Goal: Task Accomplishment & Management: Manage account settings

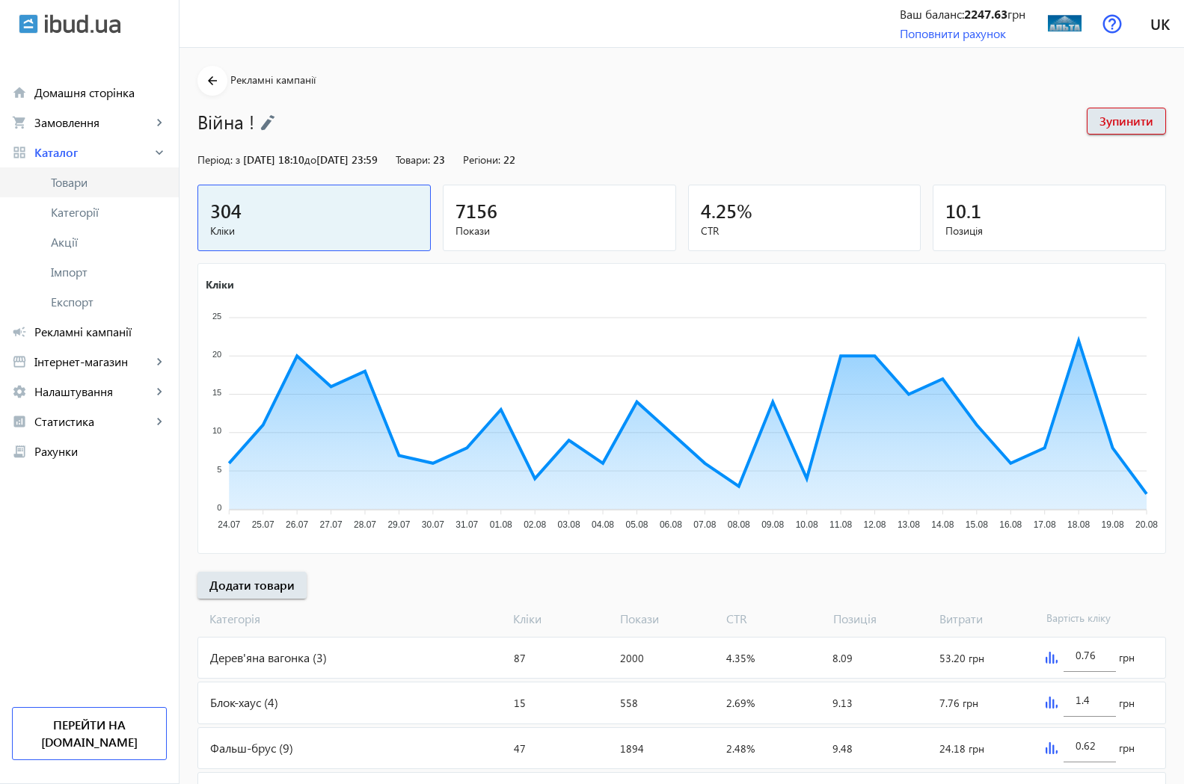
click at [78, 189] on span "Товари" at bounding box center [109, 182] width 116 height 15
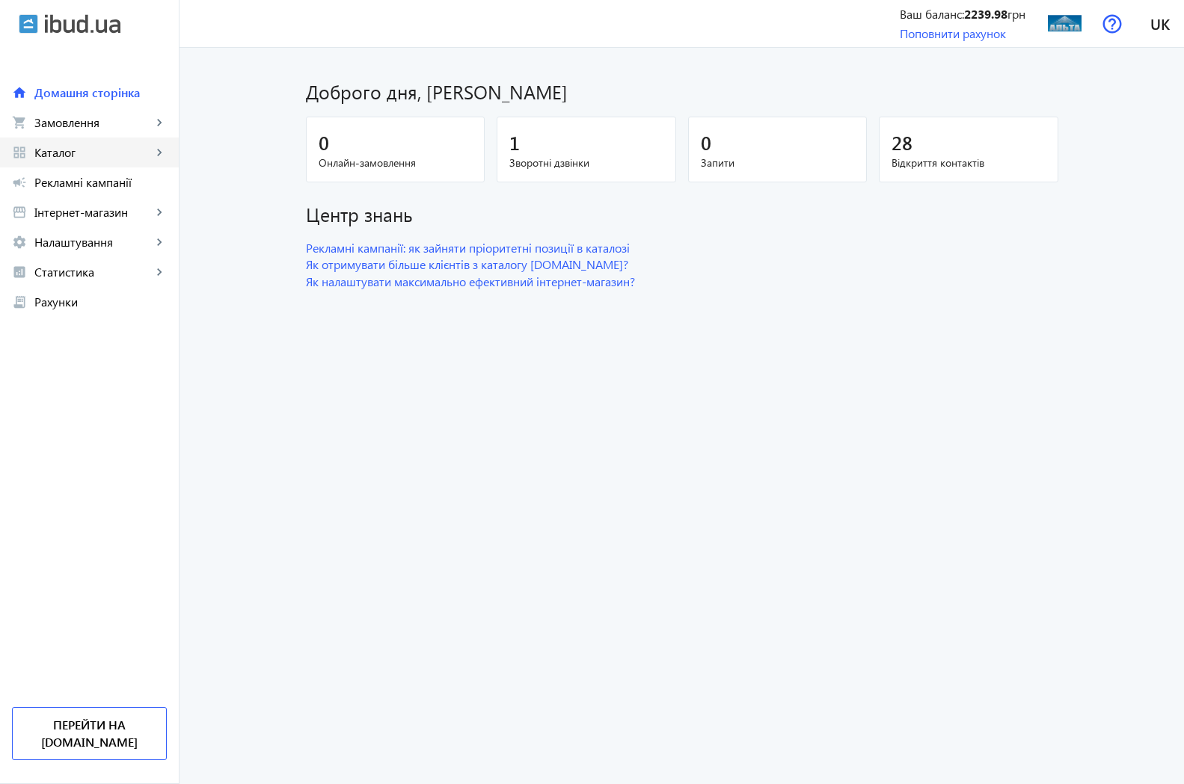
click at [58, 153] on span "Каталог" at bounding box center [92, 152] width 117 height 15
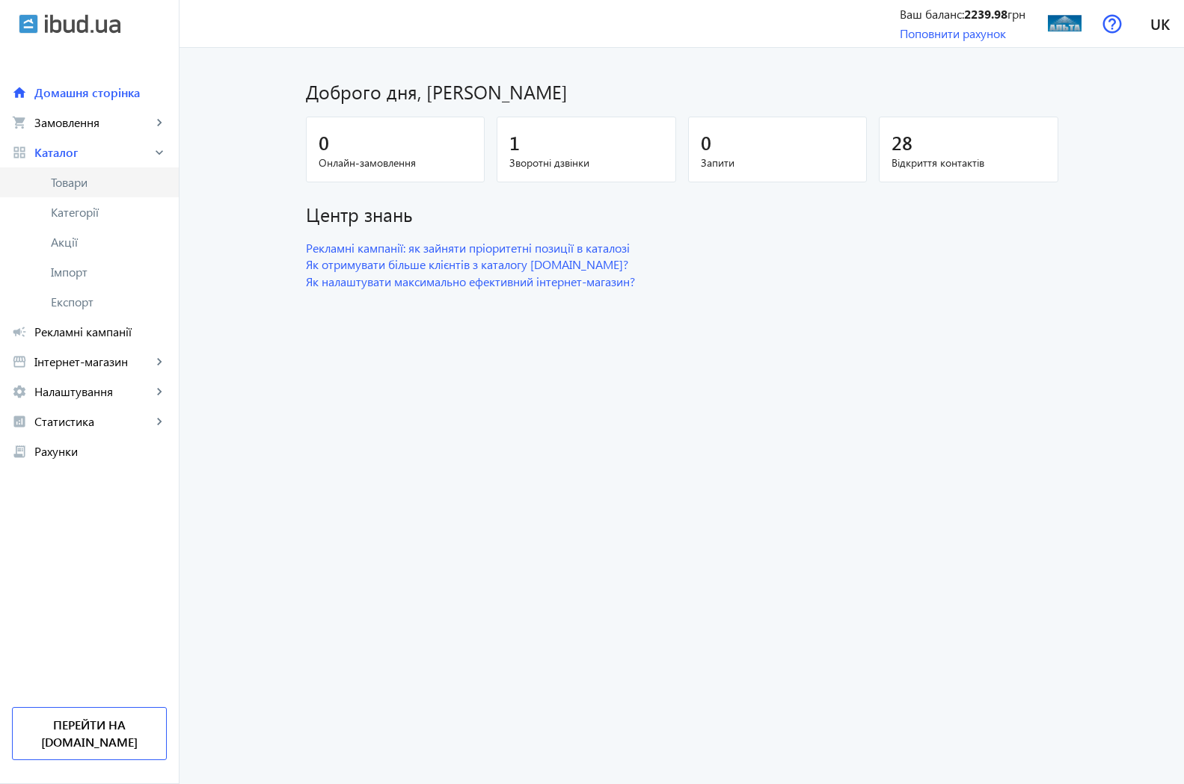
click at [93, 183] on span "Товари" at bounding box center [109, 182] width 116 height 15
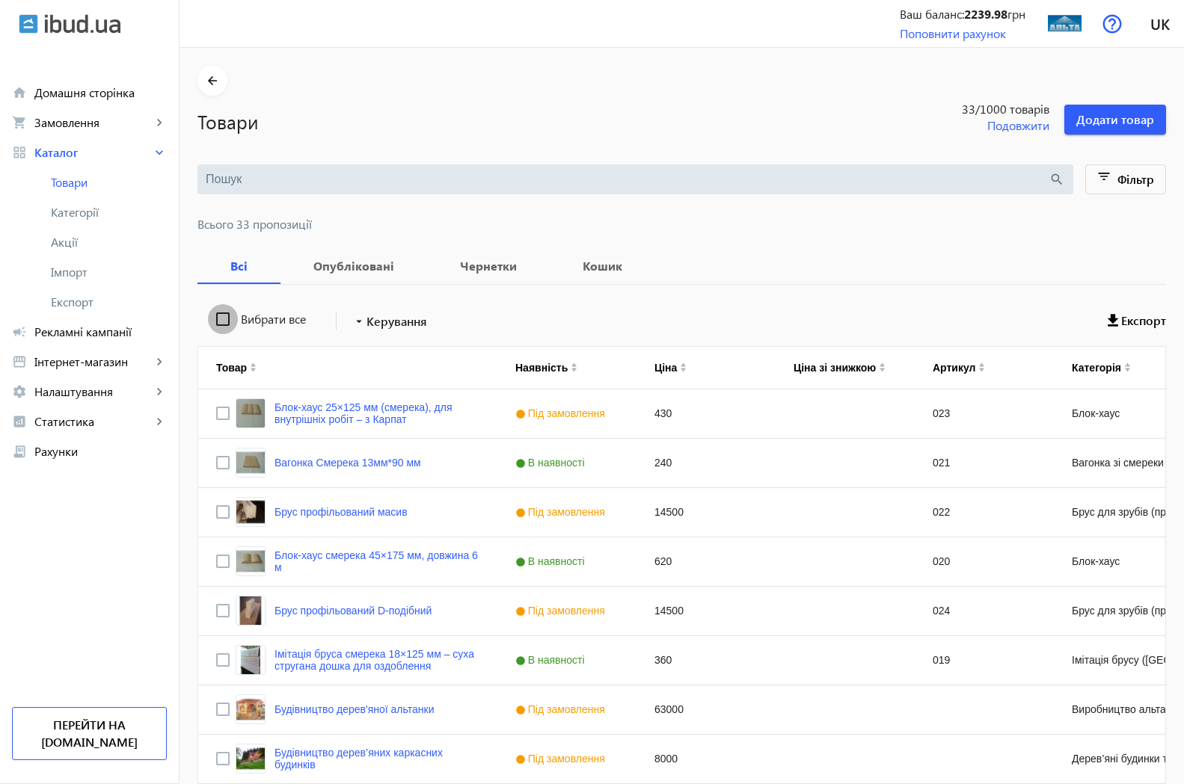
click at [208, 314] on input "Вибрати все" at bounding box center [223, 319] width 30 height 30
checkbox input "true"
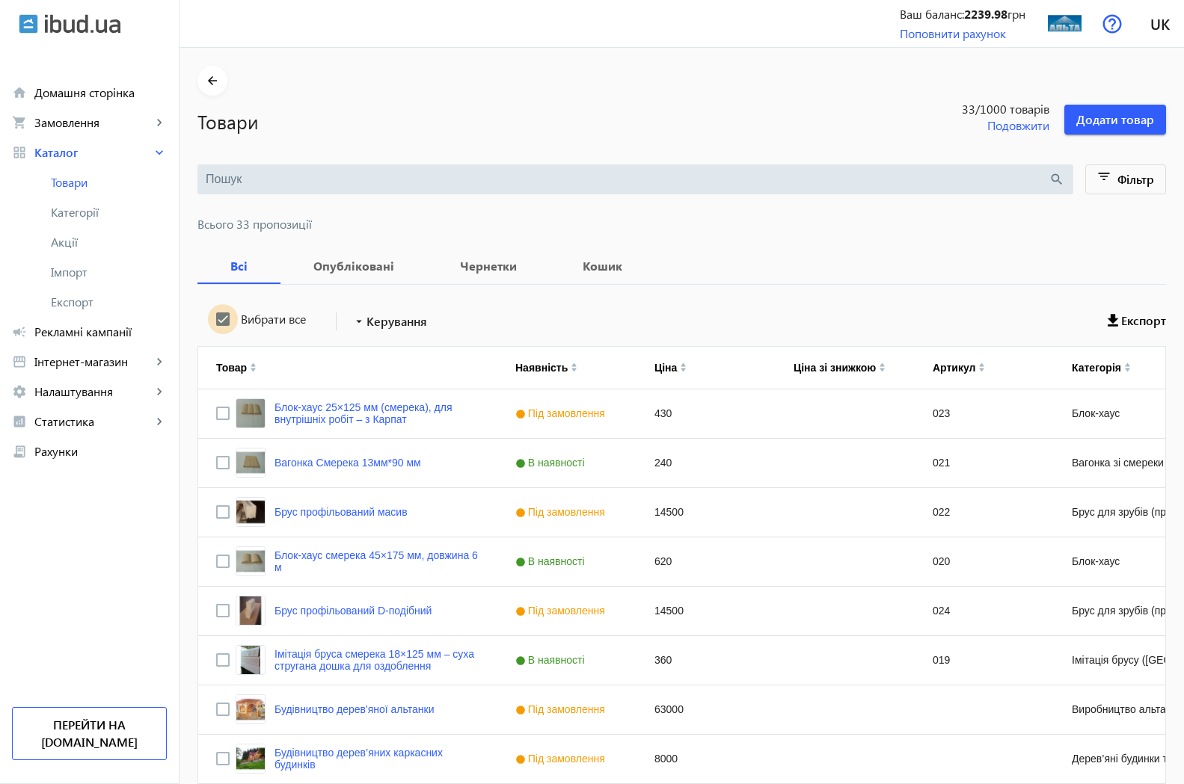
checkbox input "true"
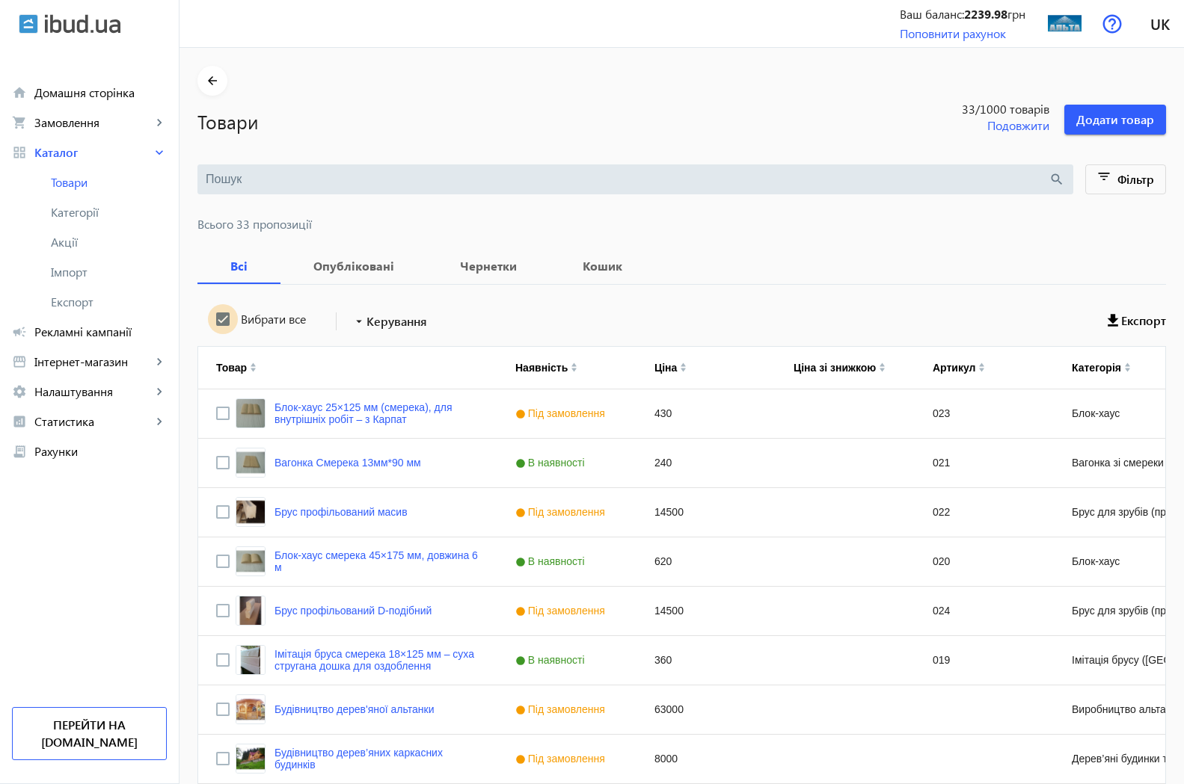
checkbox input "true"
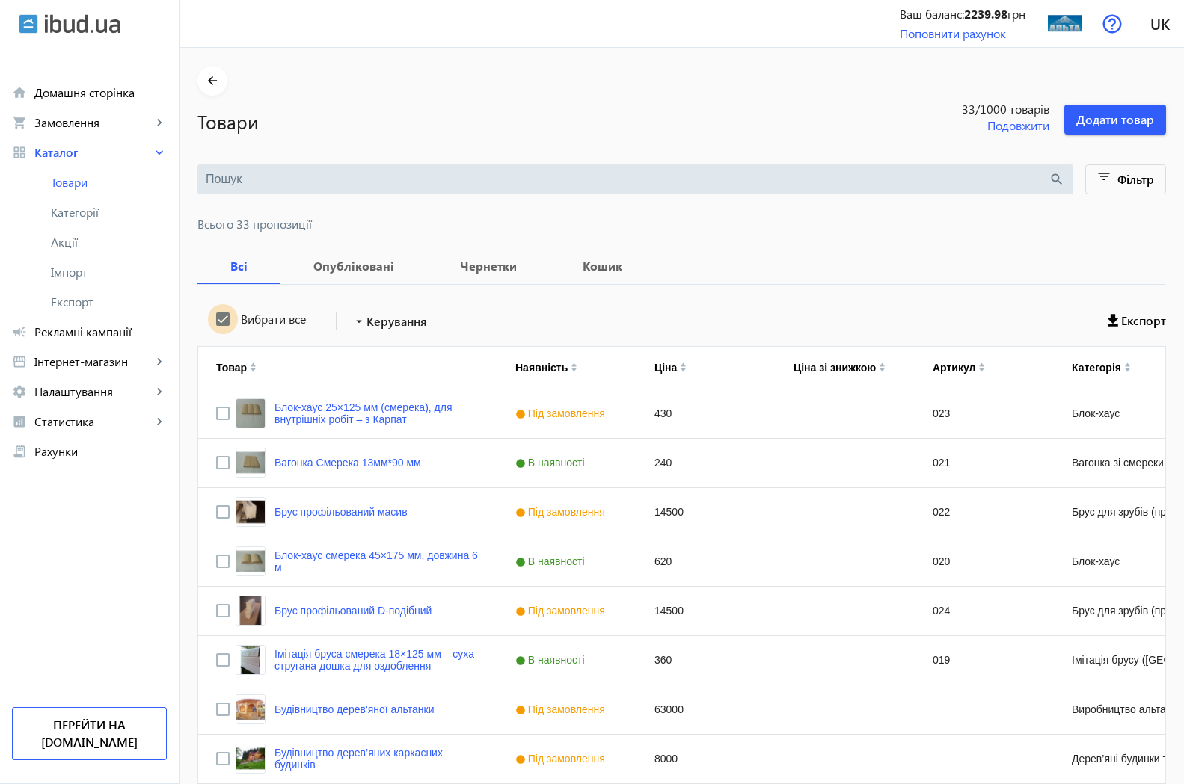
checkbox input "true"
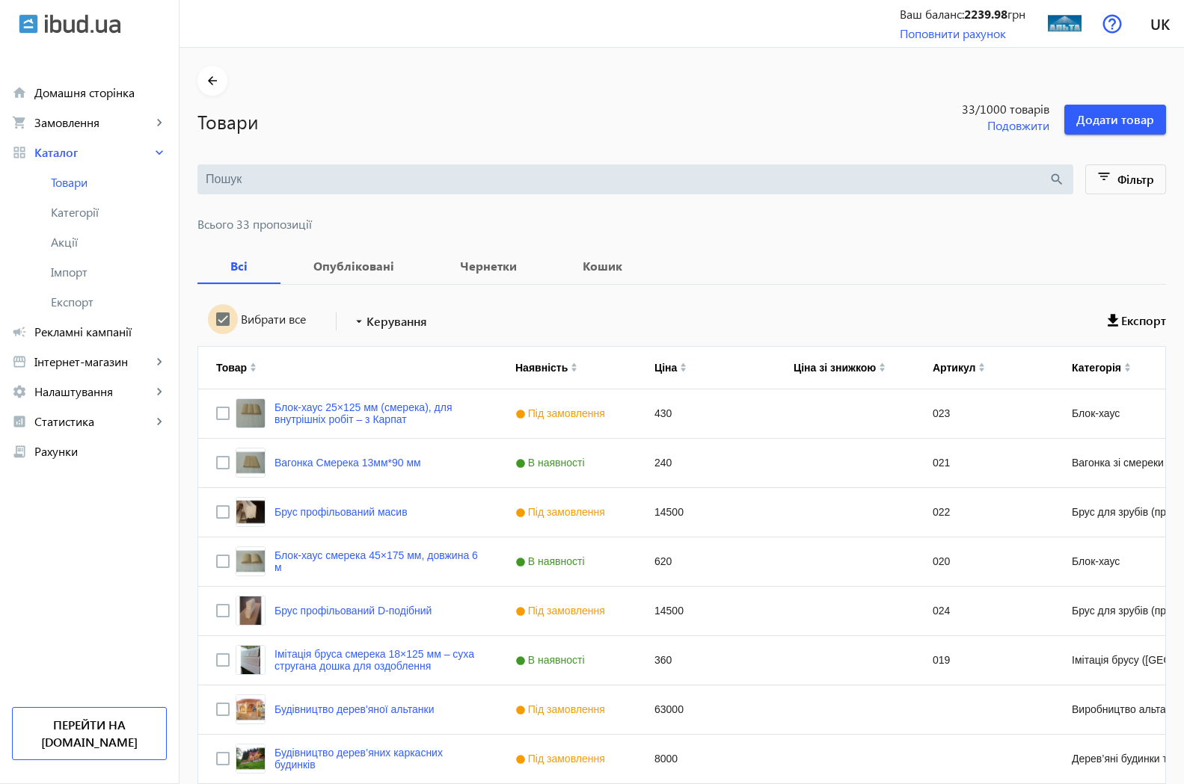
checkbox input "true"
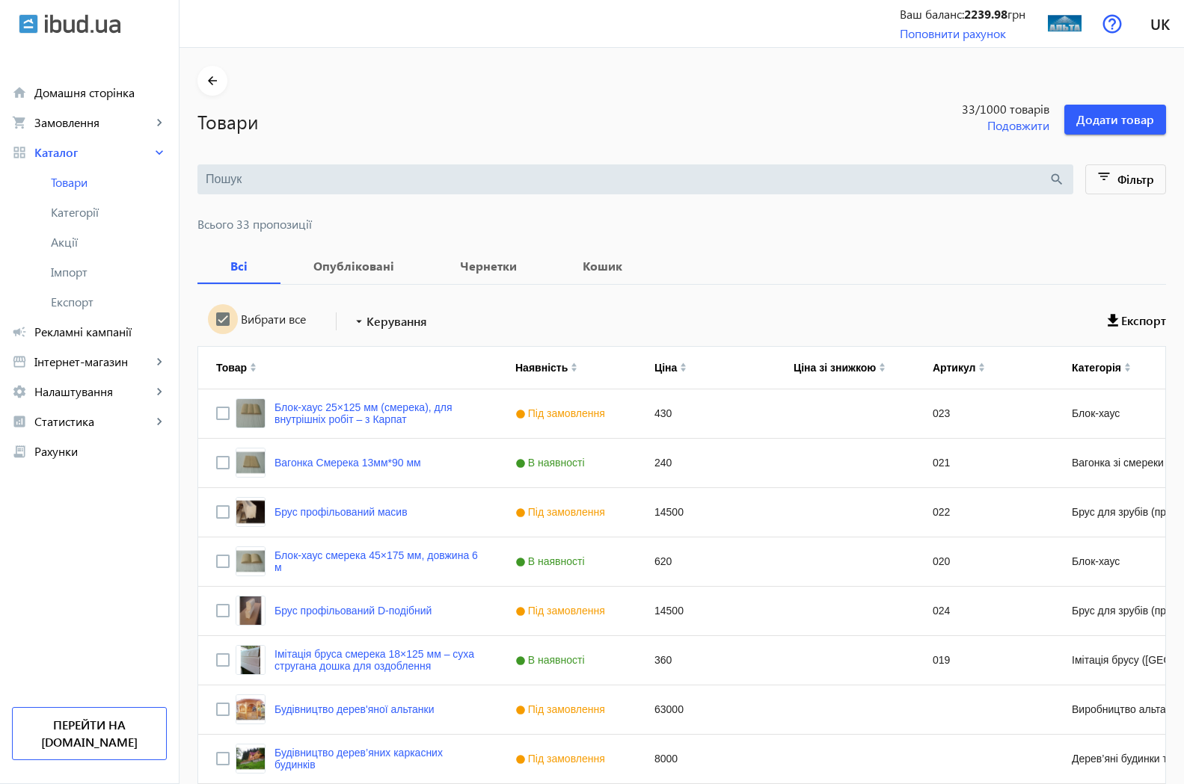
checkbox input "true"
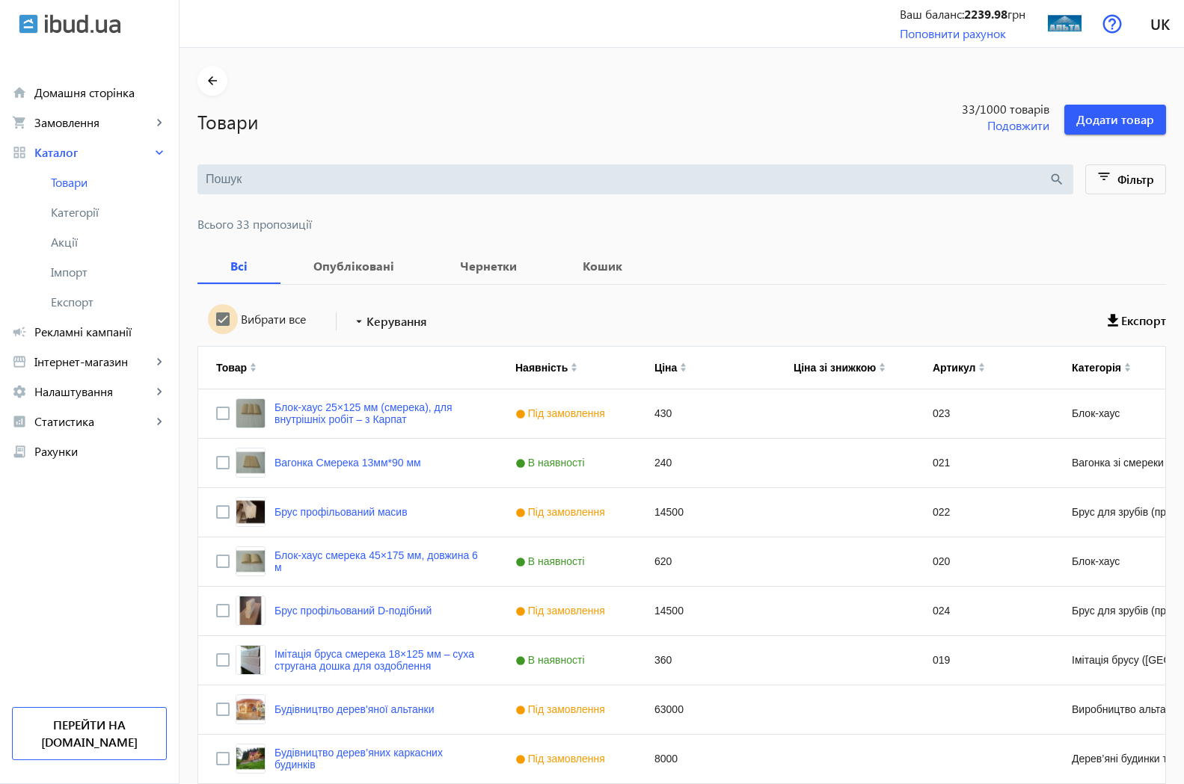
checkbox input "true"
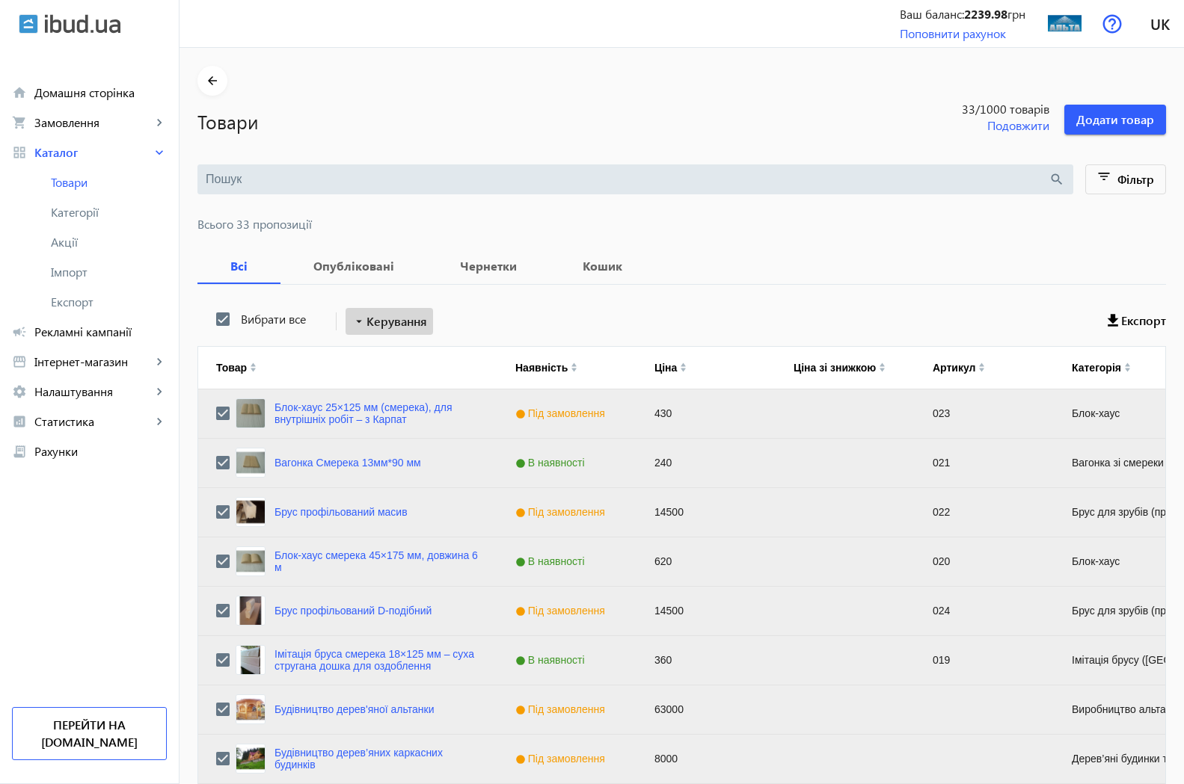
click at [408, 321] on span "Керування" at bounding box center [396, 322] width 61 height 18
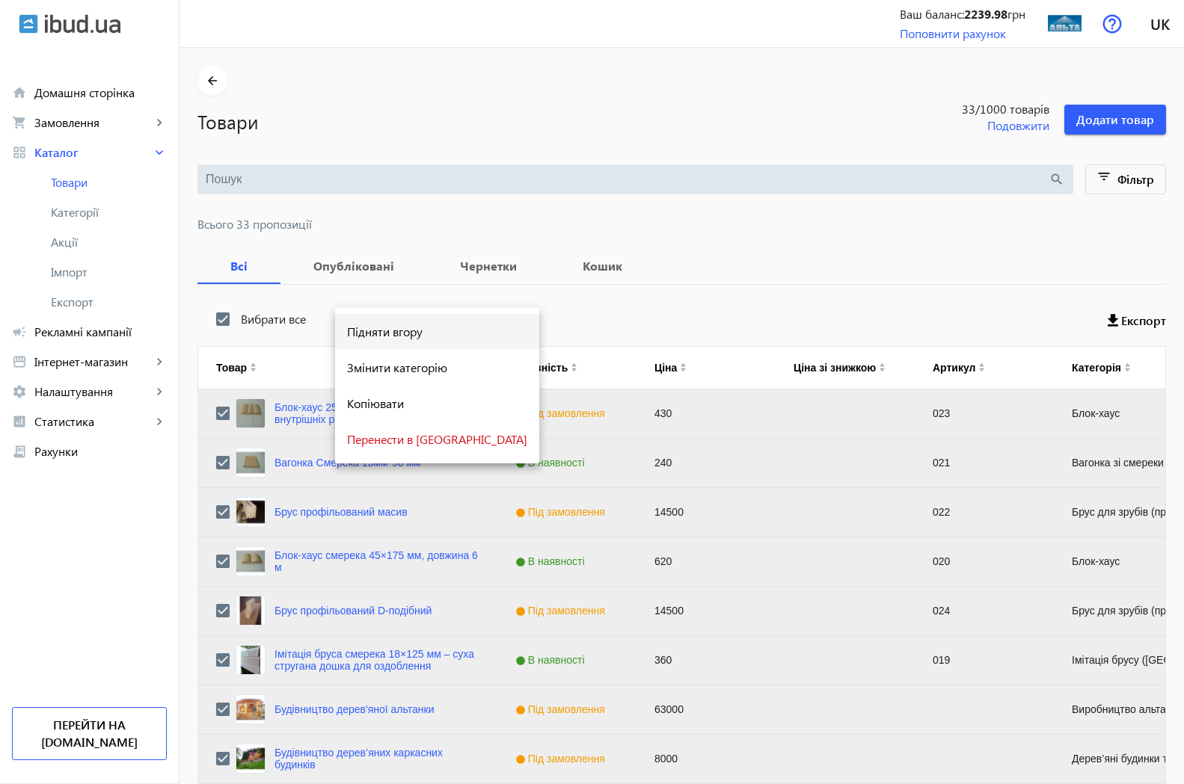
click at [405, 328] on span "Підняти вгору" at bounding box center [437, 332] width 180 height 12
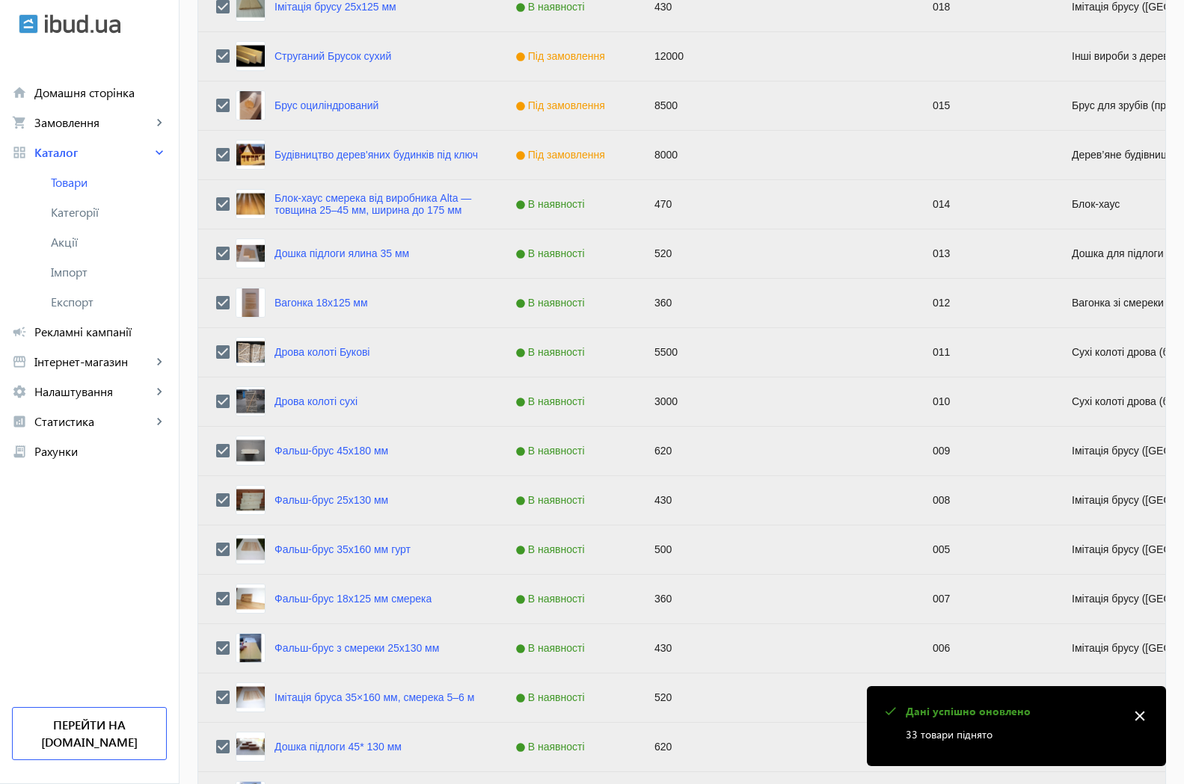
scroll to position [694, 0]
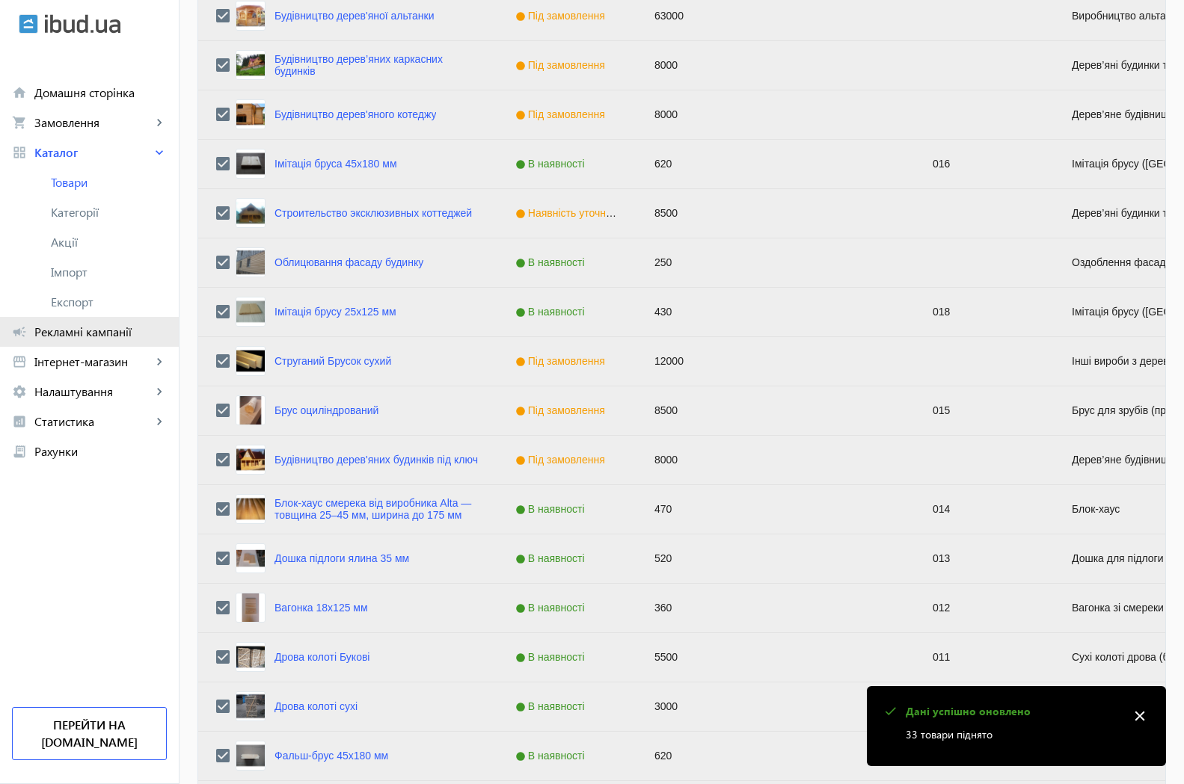
click at [95, 331] on span "Рекламні кампанії" at bounding box center [100, 332] width 132 height 15
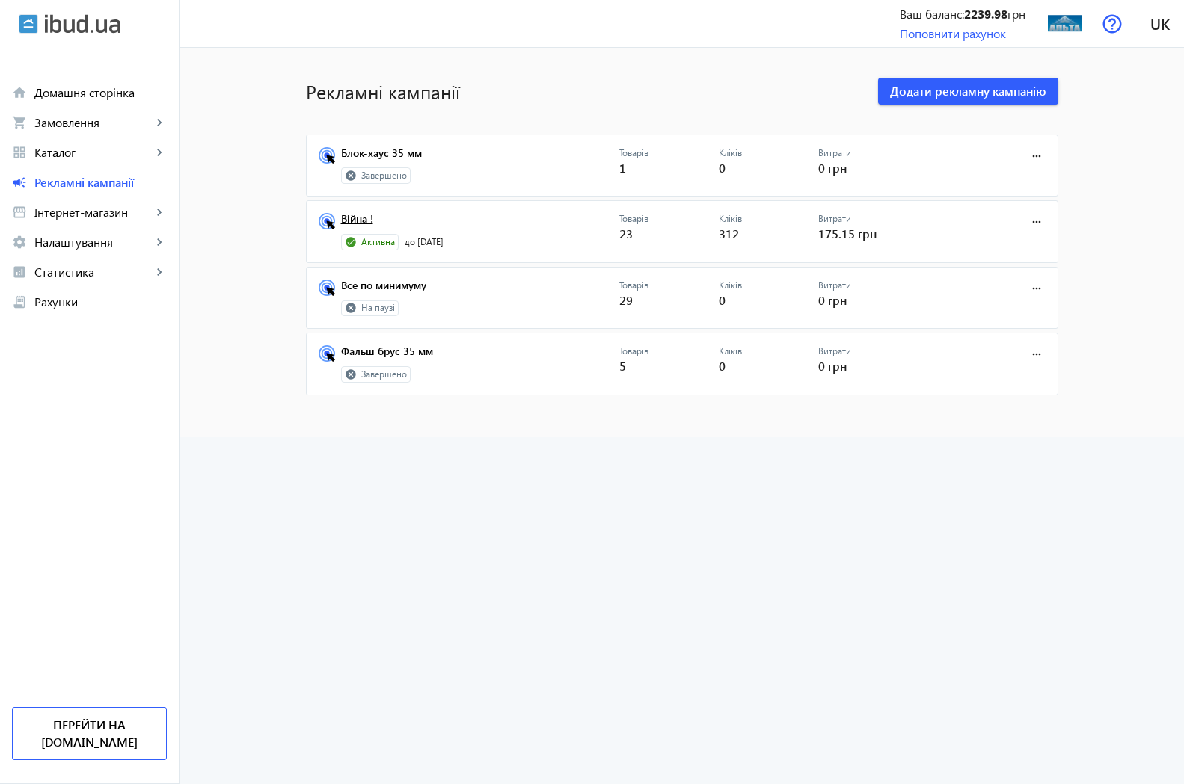
click at [349, 223] on link "Війна !" at bounding box center [480, 223] width 278 height 21
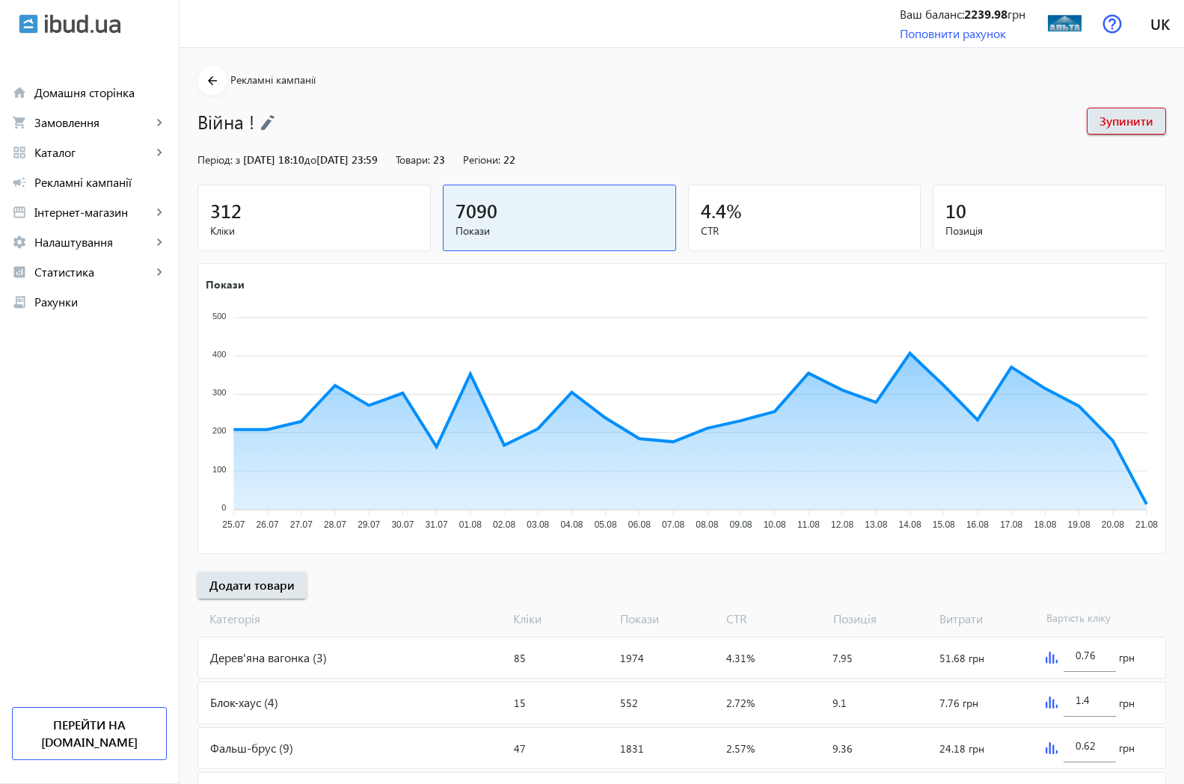
click at [217, 216] on span "312" at bounding box center [225, 210] width 31 height 25
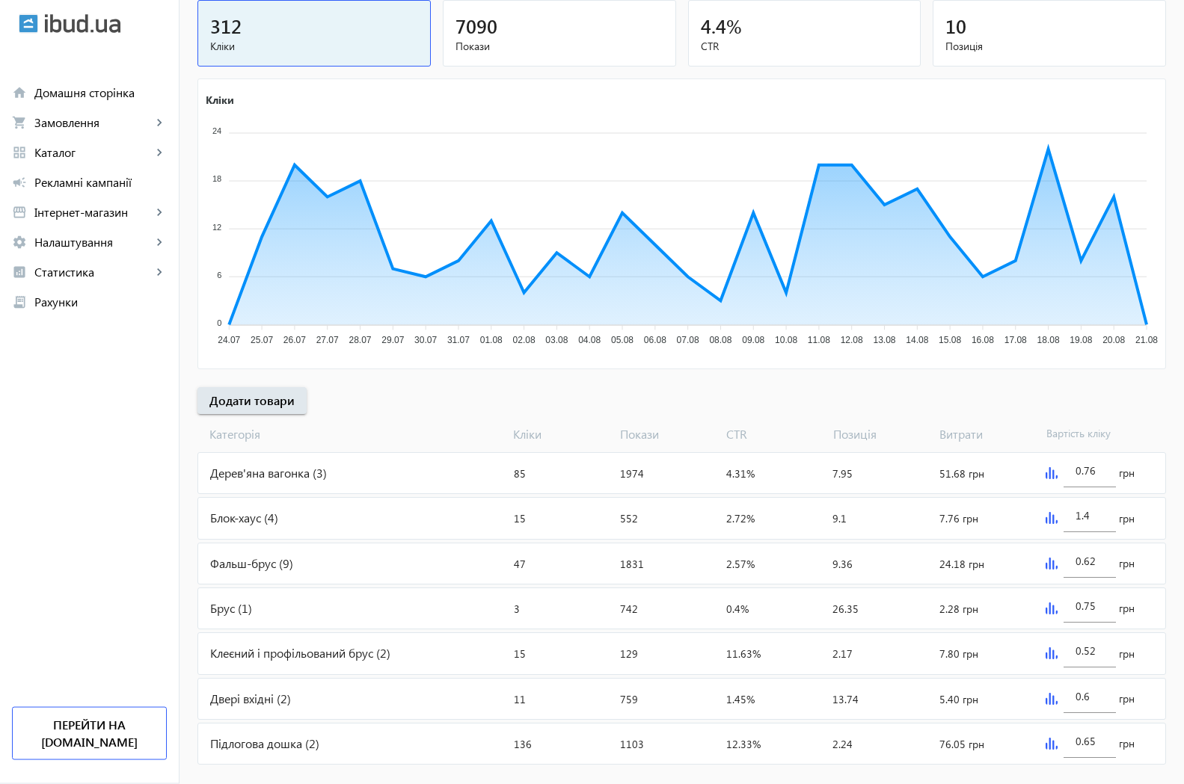
scroll to position [210, 0]
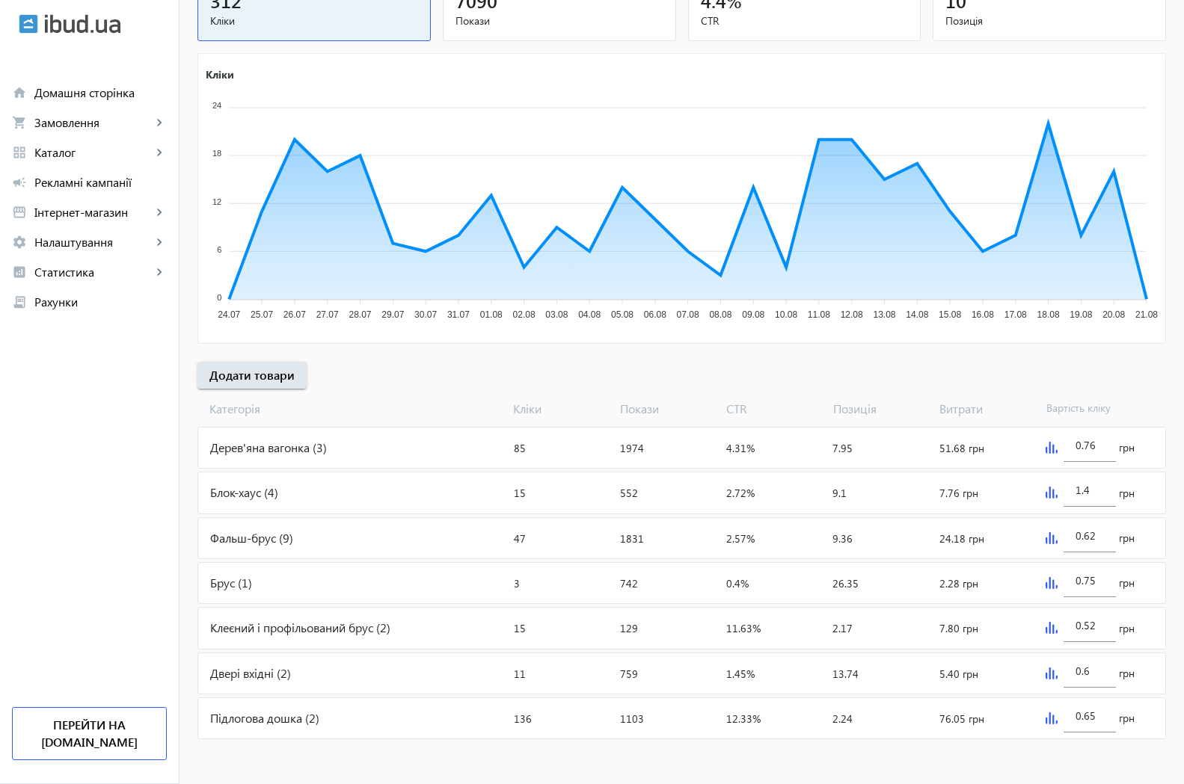
click at [225, 588] on div "Брус (1)" at bounding box center [353, 583] width 310 height 40
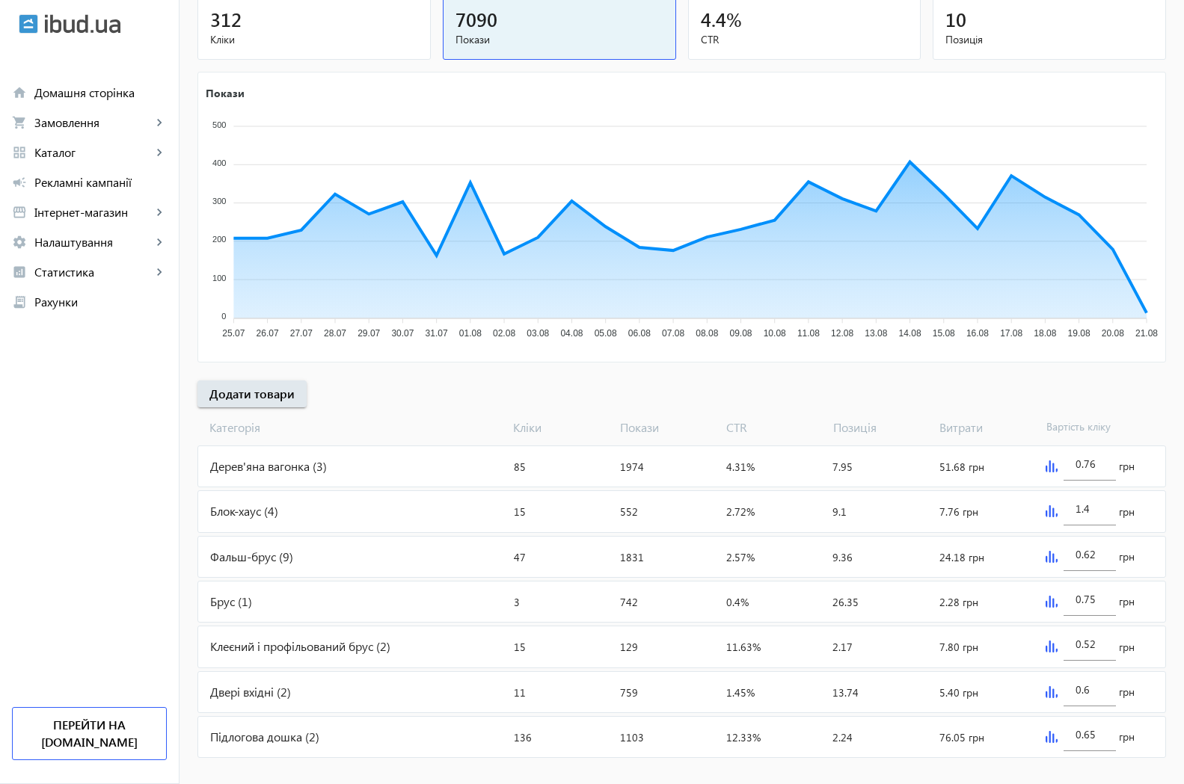
scroll to position [210, 0]
